Goal: Information Seeking & Learning: Learn about a topic

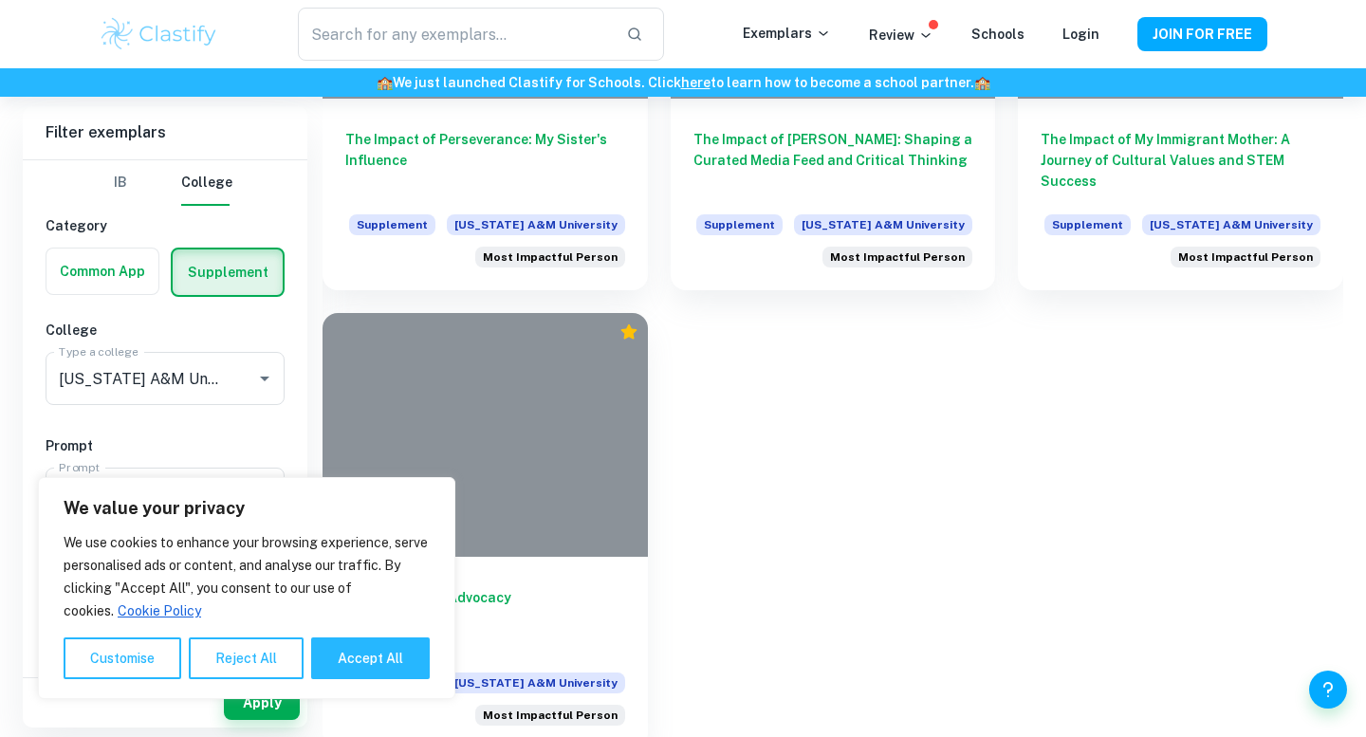
scroll to position [703, 0]
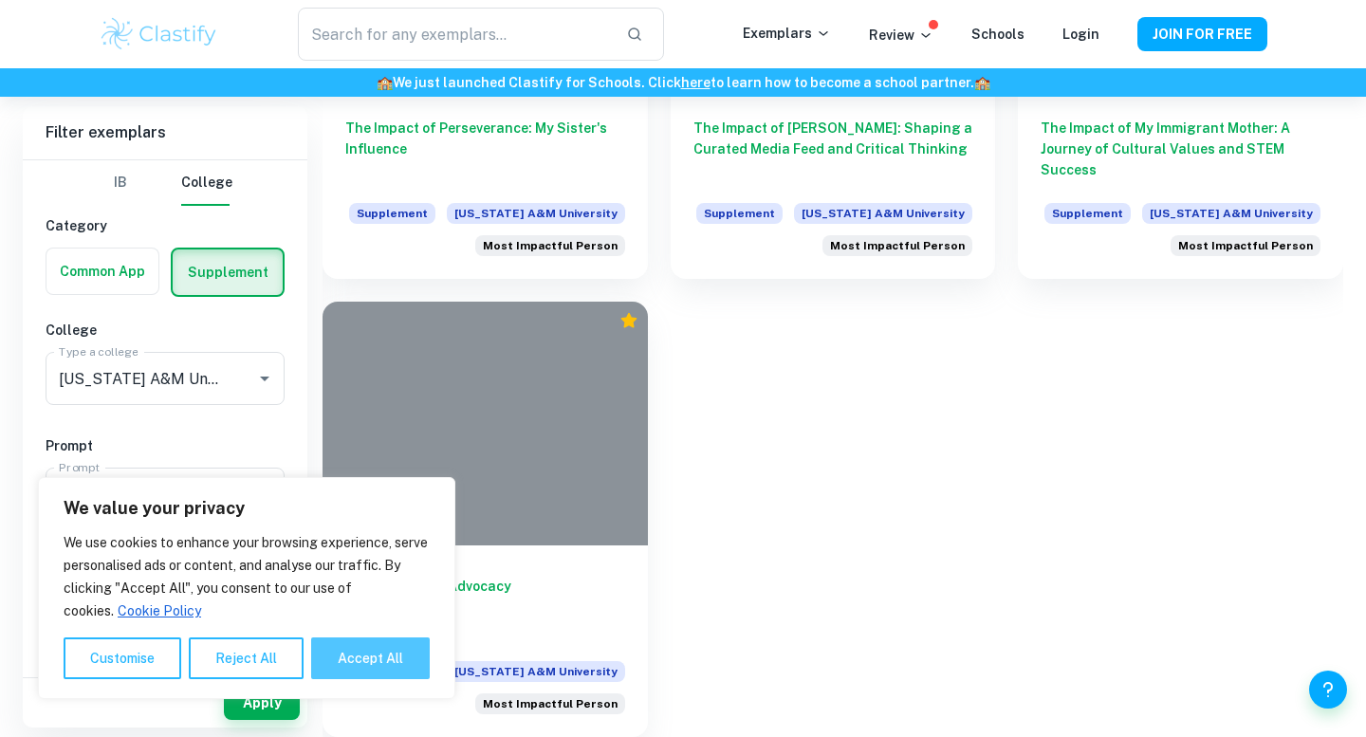
click at [352, 659] on button "Accept All" at bounding box center [370, 659] width 119 height 42
checkbox input "true"
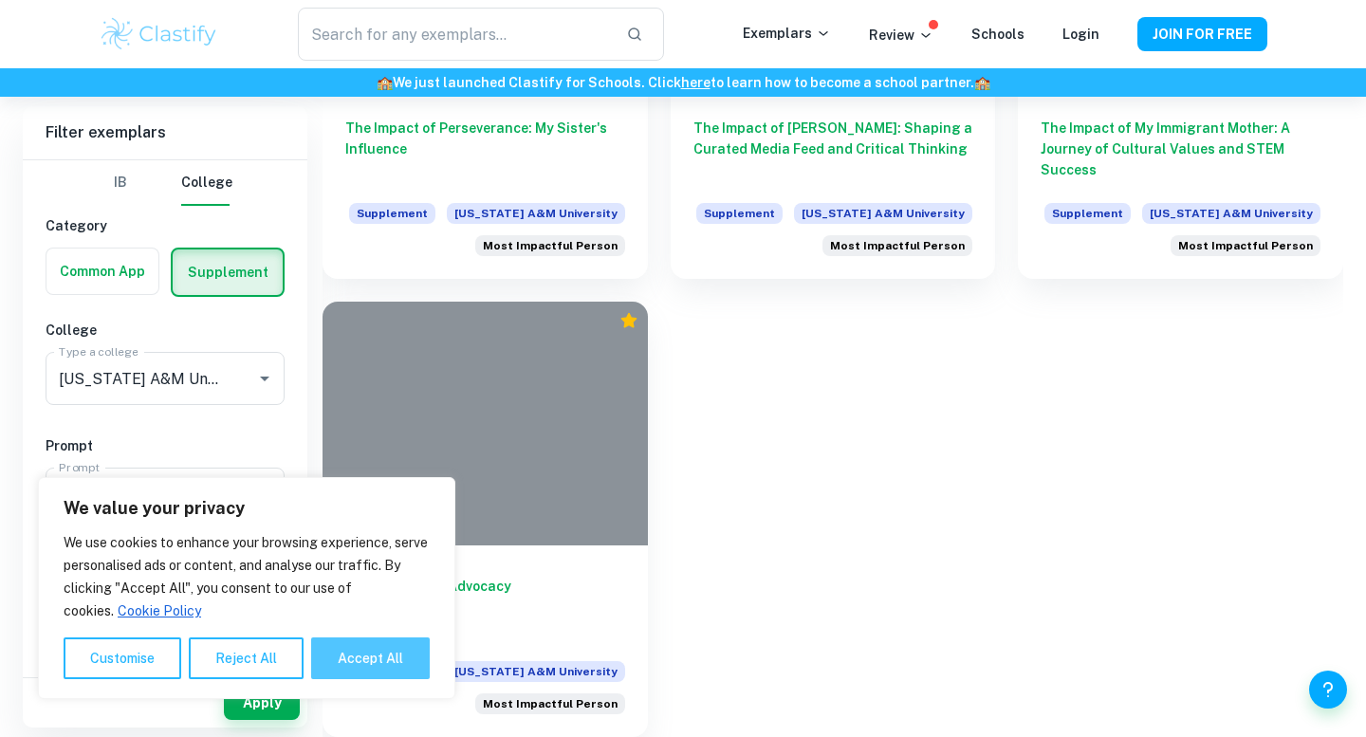
checkbox input "true"
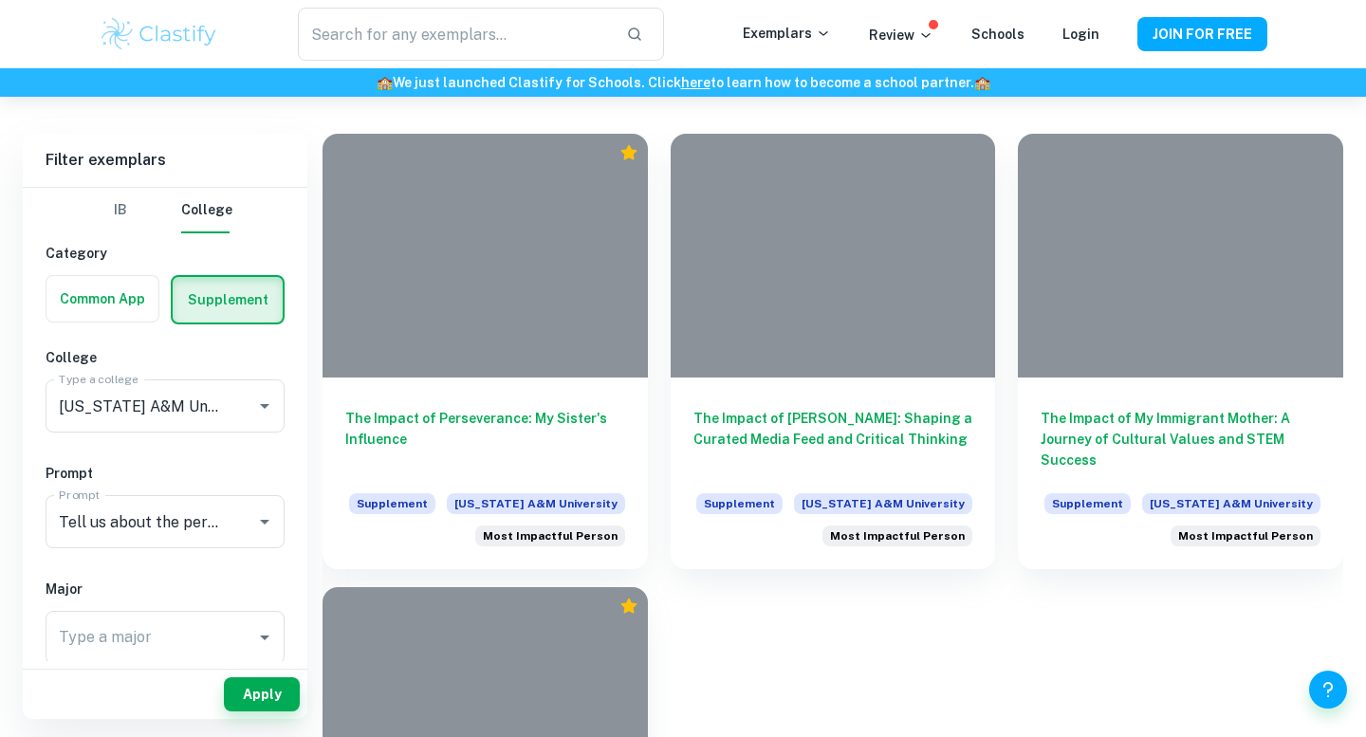
scroll to position [404, 0]
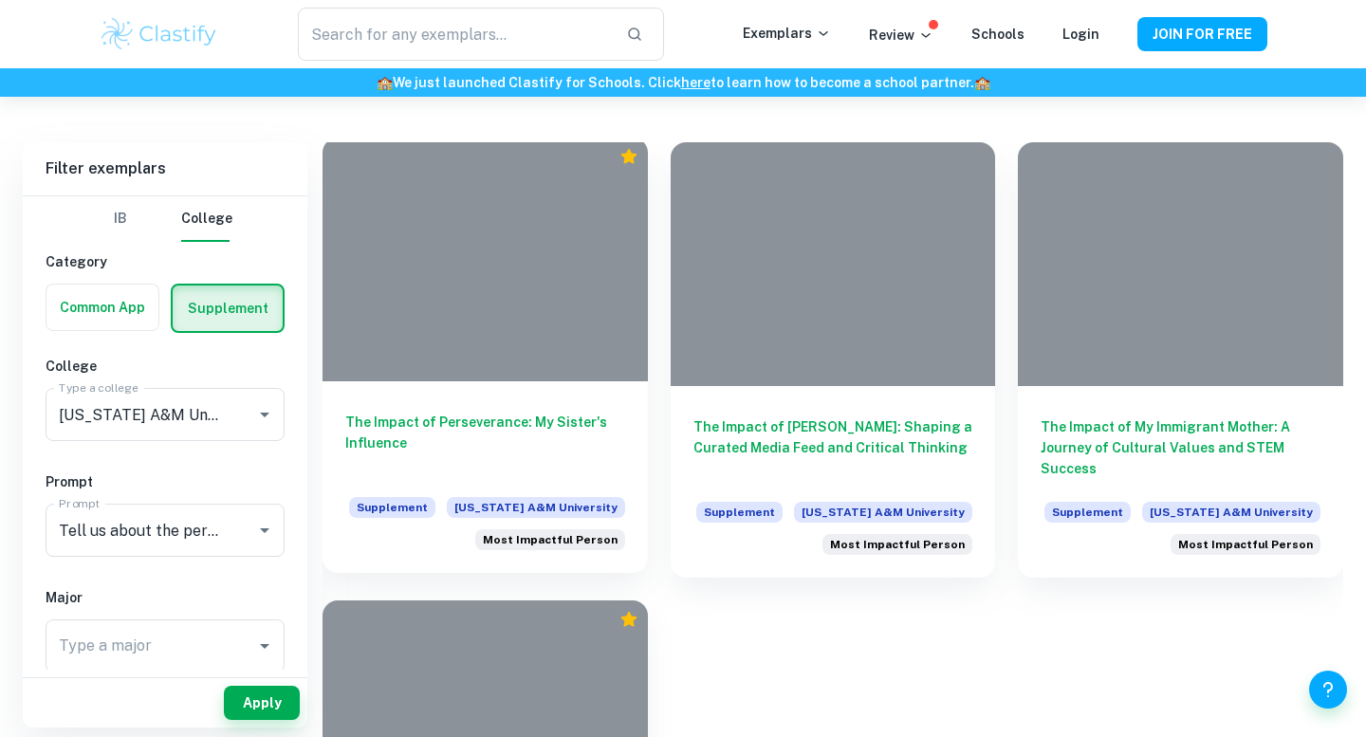
click at [569, 445] on h6 "The Impact of Perseverance: My Sister's Influence" at bounding box center [485, 443] width 280 height 63
